Goal: Task Accomplishment & Management: Use online tool/utility

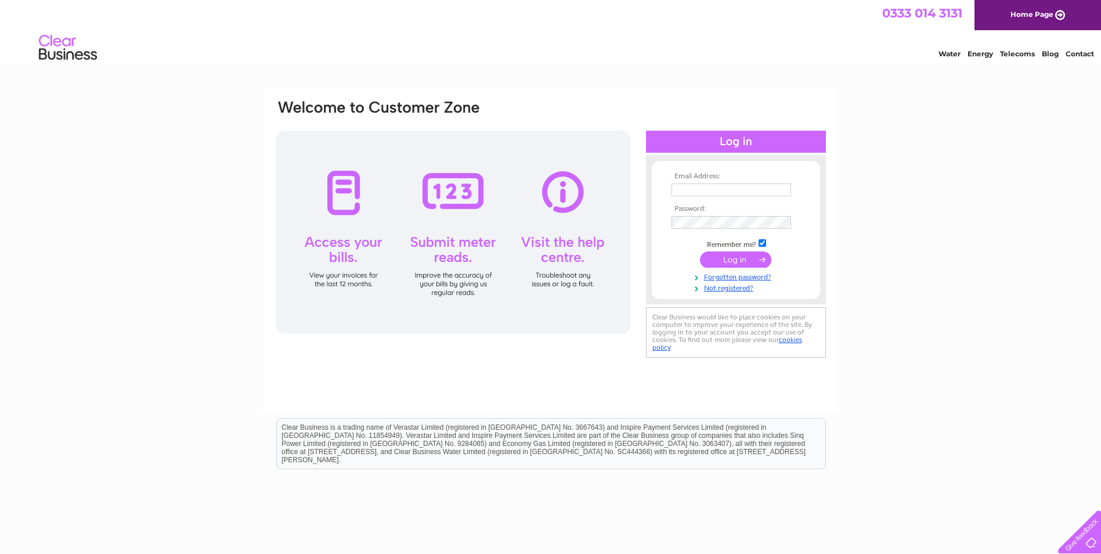
type input "[EMAIL_ADDRESS][DOMAIN_NAME]"
click at [740, 256] on input "submit" at bounding box center [735, 259] width 71 height 16
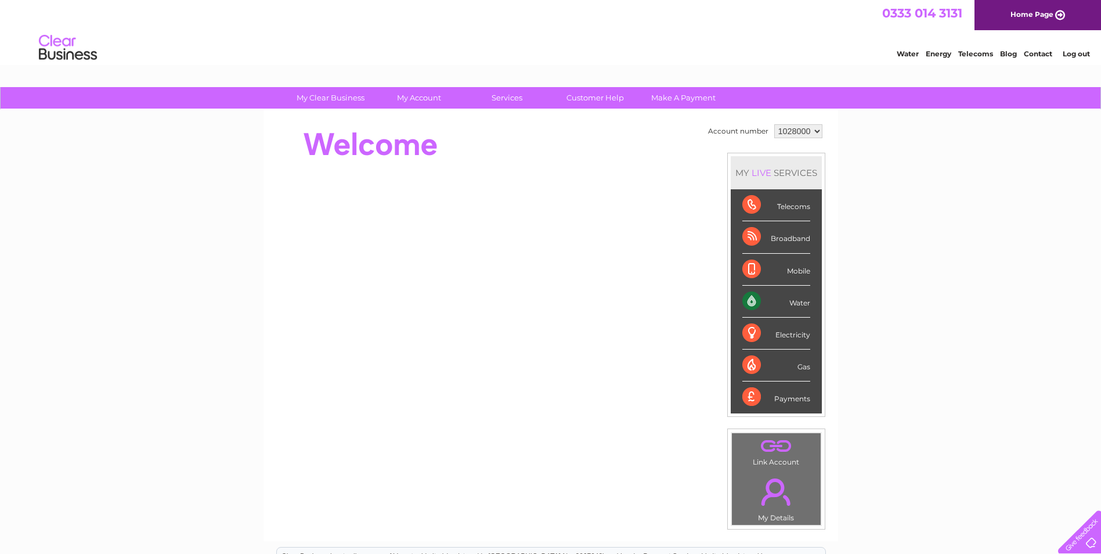
click at [753, 297] on div "Water" at bounding box center [776, 301] width 68 height 32
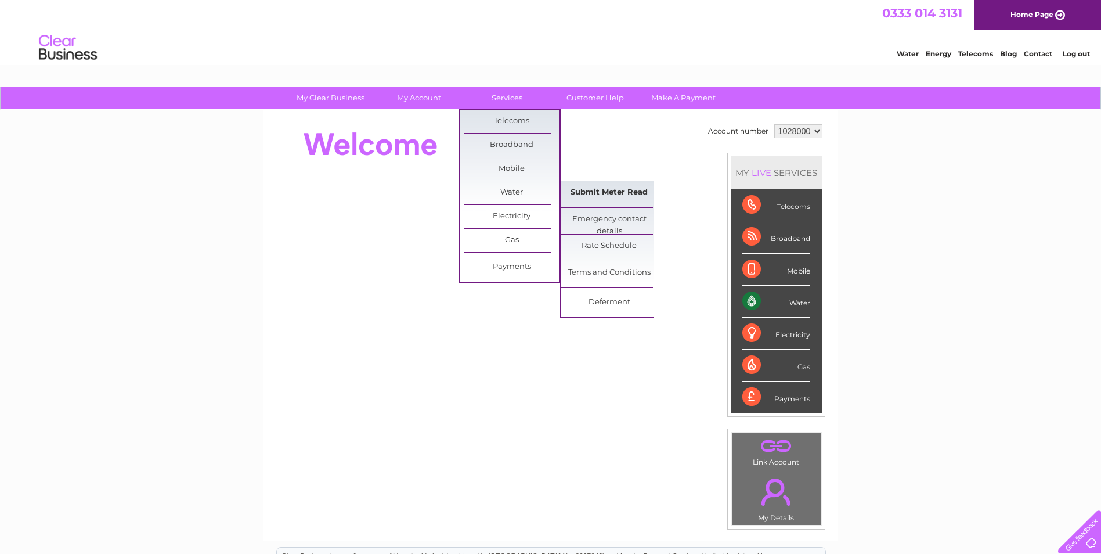
click at [614, 188] on link "Submit Meter Read" at bounding box center [609, 192] width 96 height 23
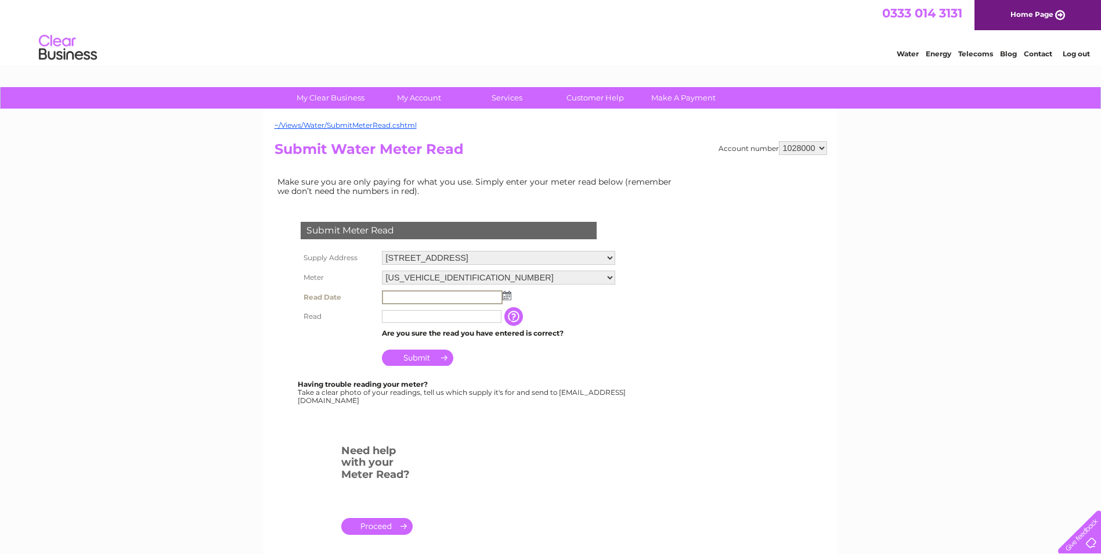
click at [411, 298] on input "text" at bounding box center [442, 297] width 121 height 14
click at [507, 295] on img at bounding box center [505, 294] width 9 height 9
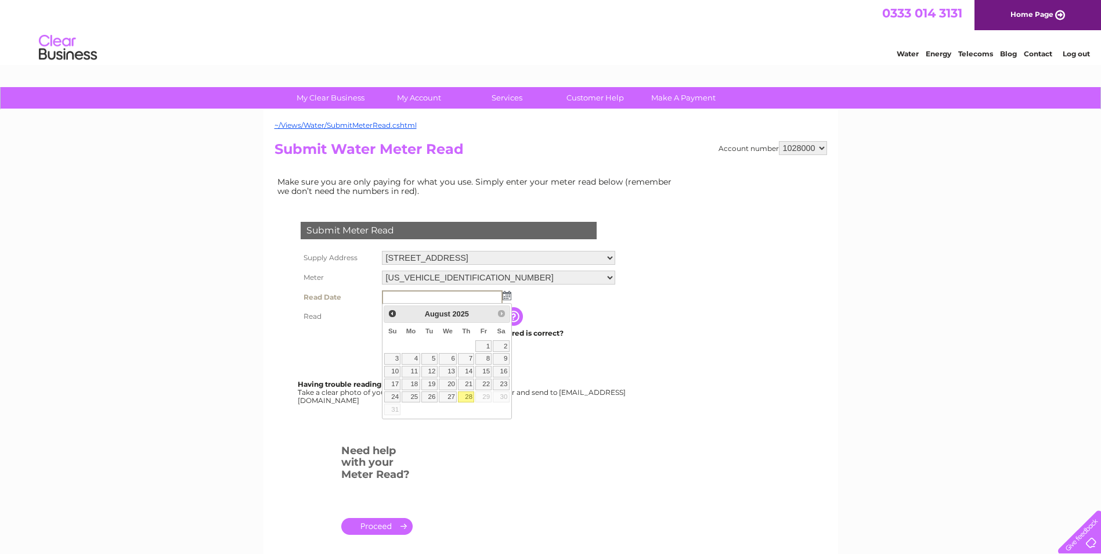
click at [465, 393] on link "28" at bounding box center [466, 397] width 16 height 12
type input "2025/08/28"
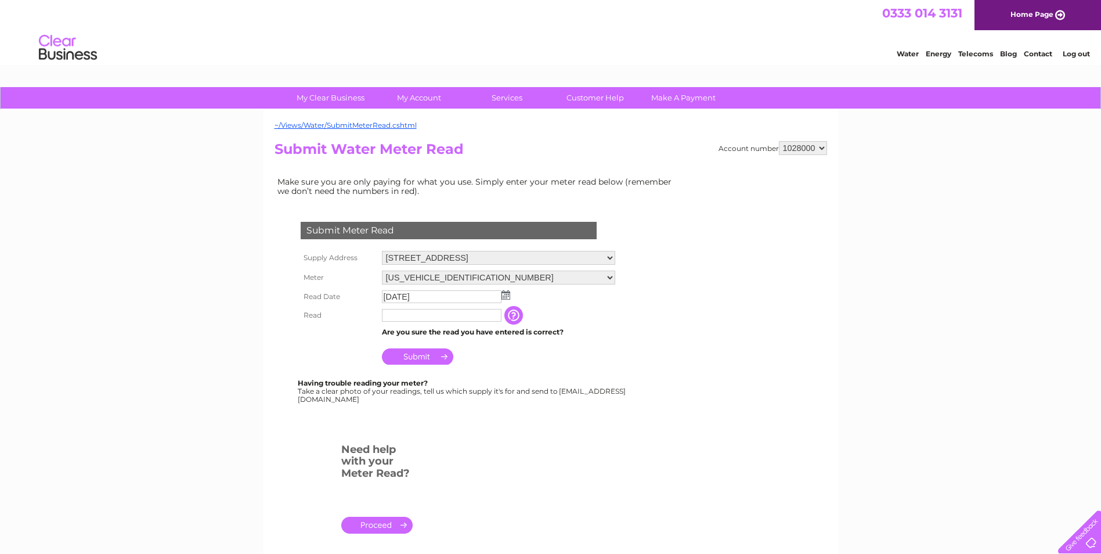
click at [413, 317] on input "text" at bounding box center [442, 315] width 120 height 13
type input "148"
click at [512, 310] on input "button" at bounding box center [515, 315] width 21 height 19
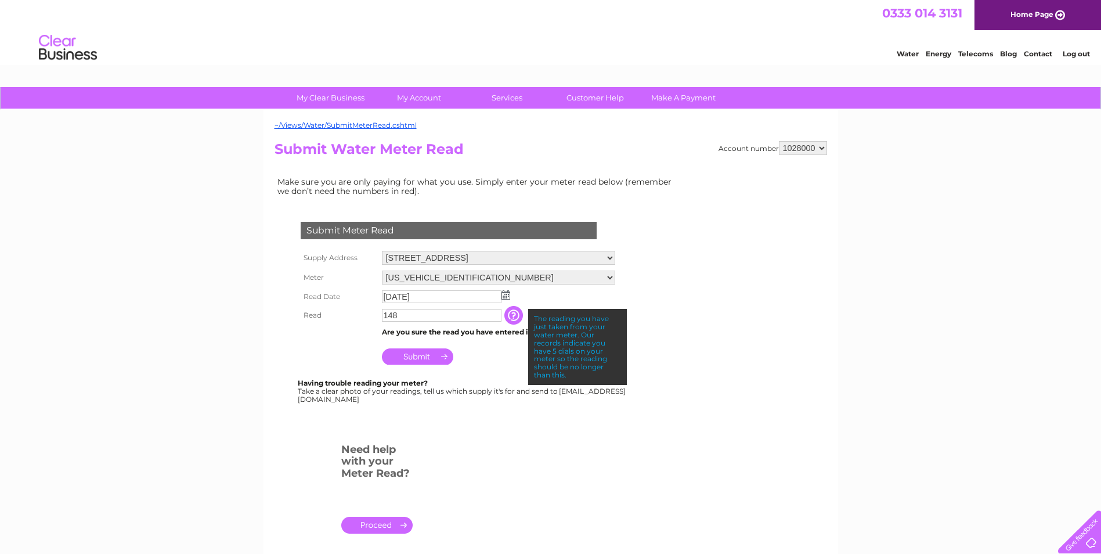
click at [549, 415] on div at bounding box center [450, 426] width 353 height 23
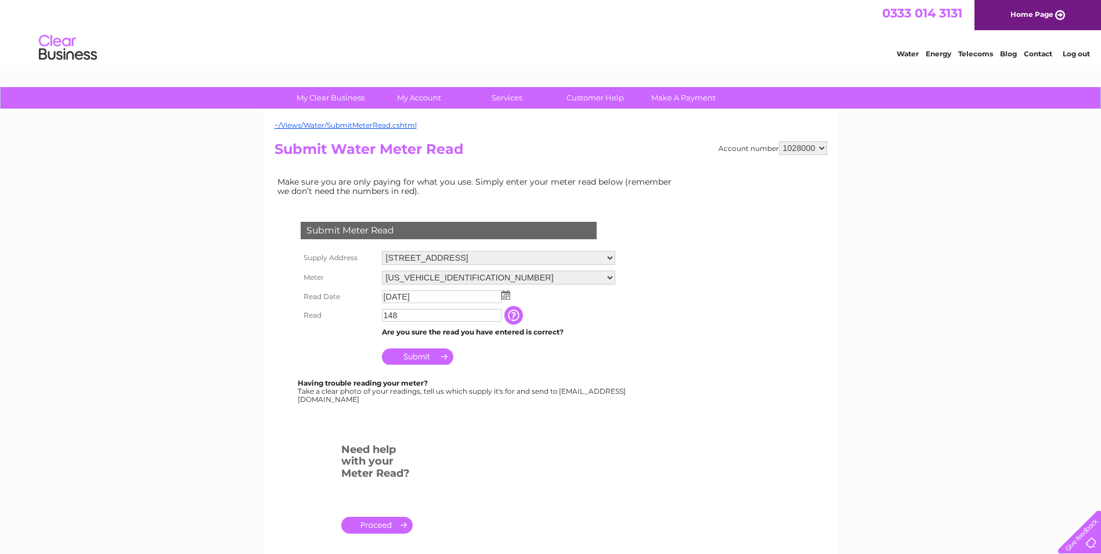
click at [421, 356] on input "Submit" at bounding box center [417, 356] width 71 height 16
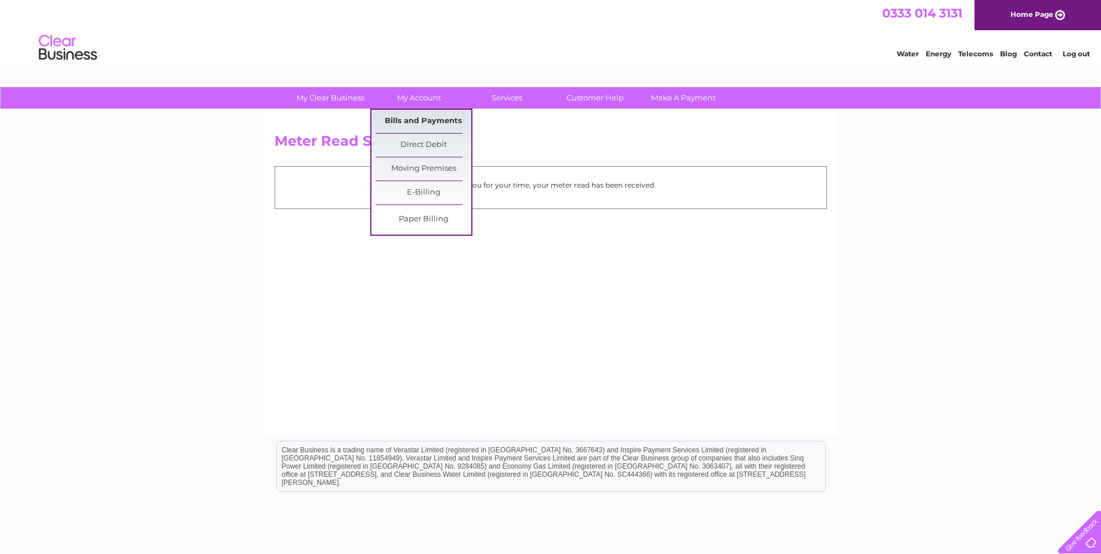
click at [416, 121] on link "Bills and Payments" at bounding box center [423, 121] width 96 height 23
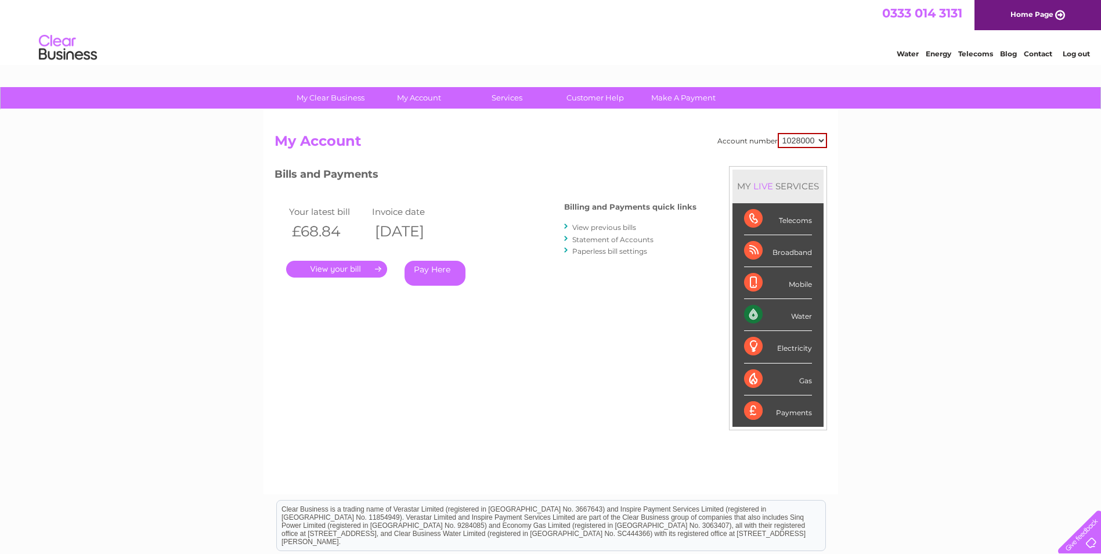
click at [331, 265] on link "." at bounding box center [336, 269] width 101 height 17
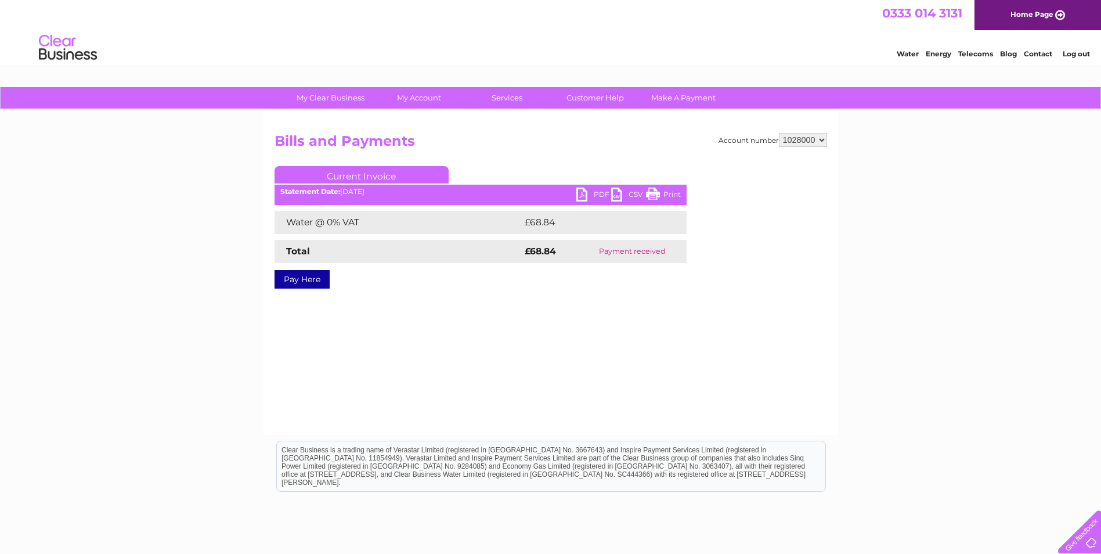
click at [592, 191] on link "PDF" at bounding box center [593, 195] width 35 height 17
